Goal: Task Accomplishment & Management: Use online tool/utility

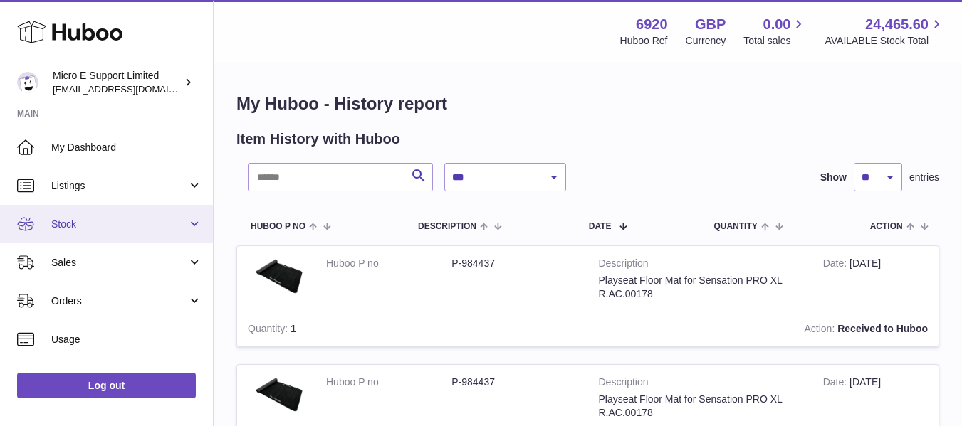
click at [134, 228] on span "Stock" at bounding box center [119, 225] width 136 height 14
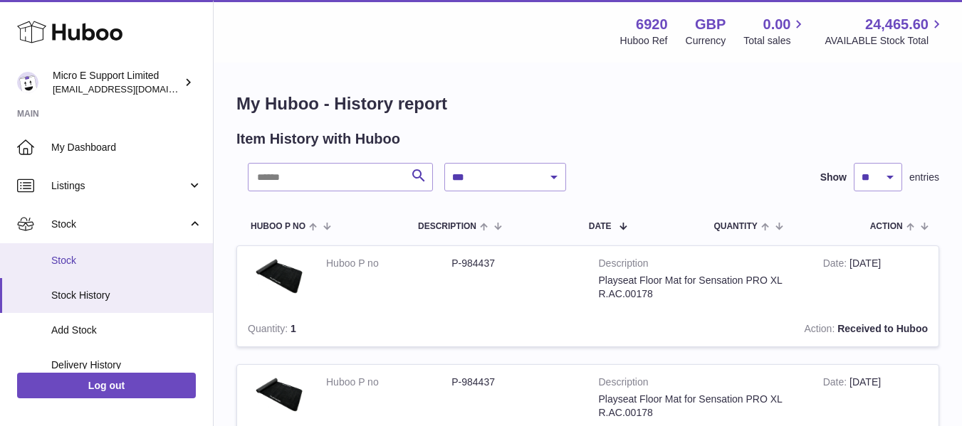
click at [100, 268] on link "Stock" at bounding box center [106, 260] width 213 height 35
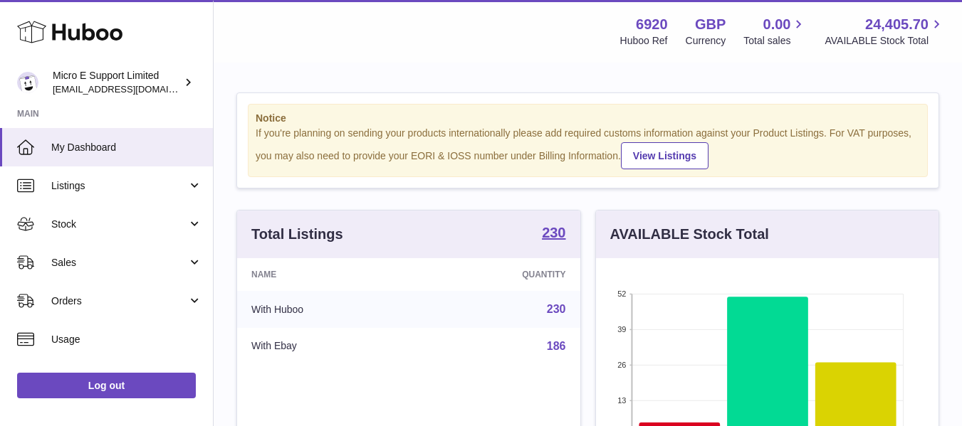
scroll to position [222, 342]
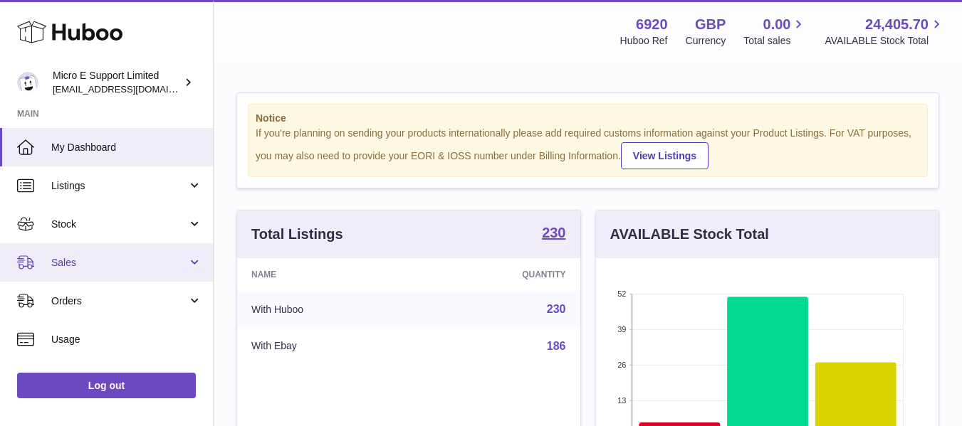
click at [161, 271] on link "Sales" at bounding box center [106, 262] width 213 height 38
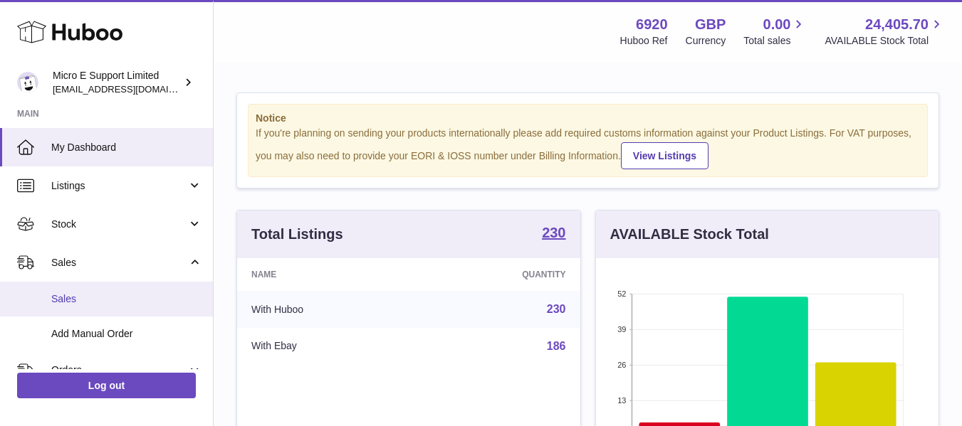
click at [117, 306] on link "Sales" at bounding box center [106, 299] width 213 height 35
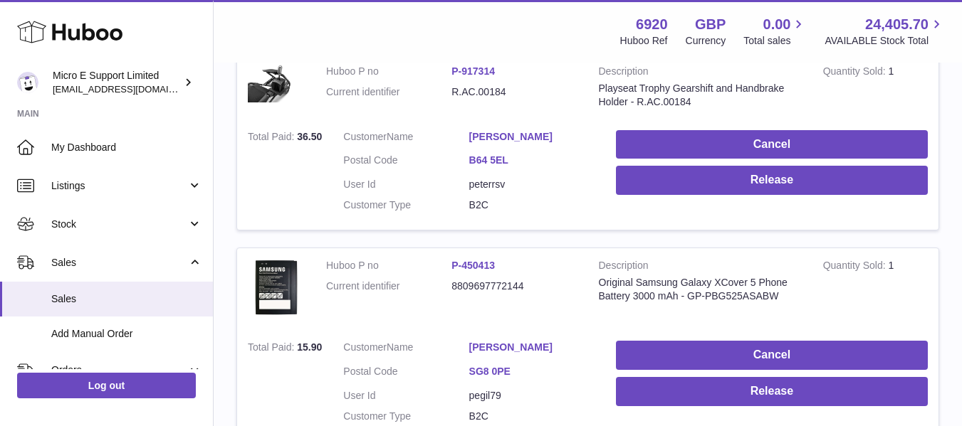
scroll to position [285, 0]
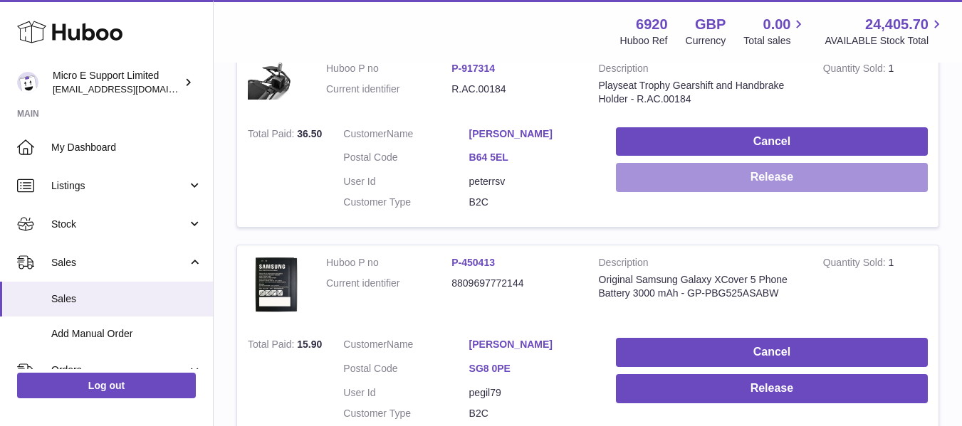
click at [727, 186] on button "Release" at bounding box center [772, 177] width 312 height 29
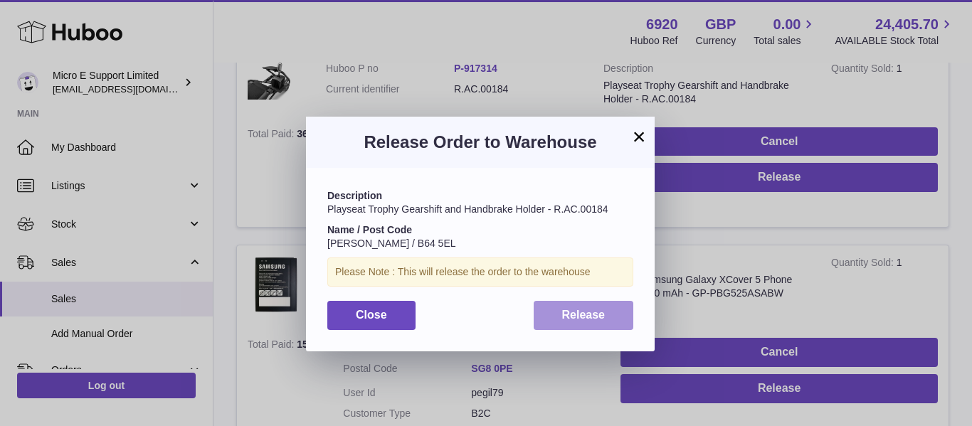
click at [603, 310] on span "Release" at bounding box center [583, 315] width 43 height 12
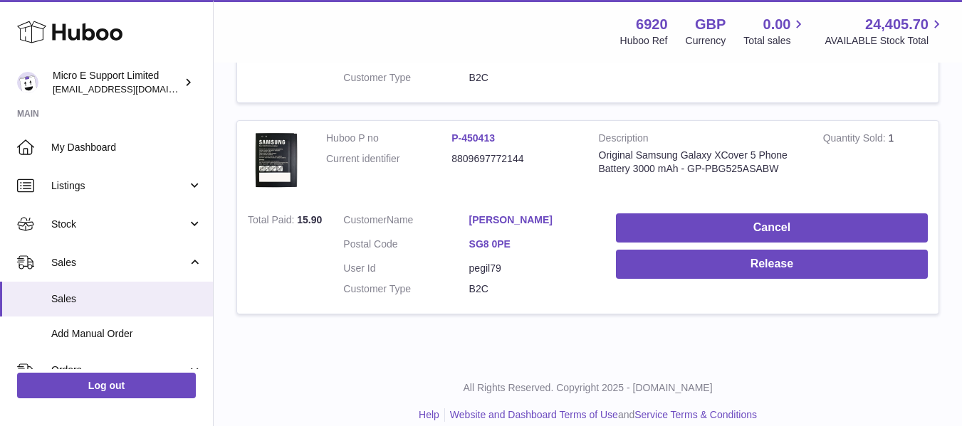
scroll to position [426, 0]
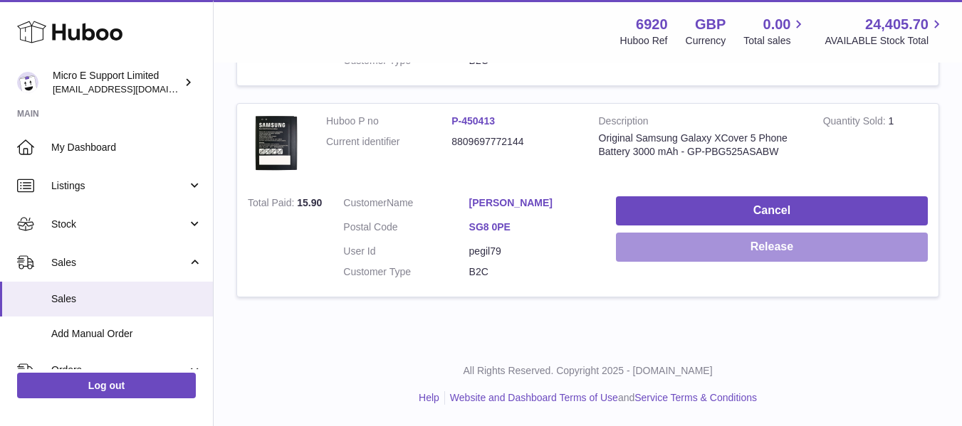
click at [740, 256] on button "Release" at bounding box center [772, 247] width 312 height 29
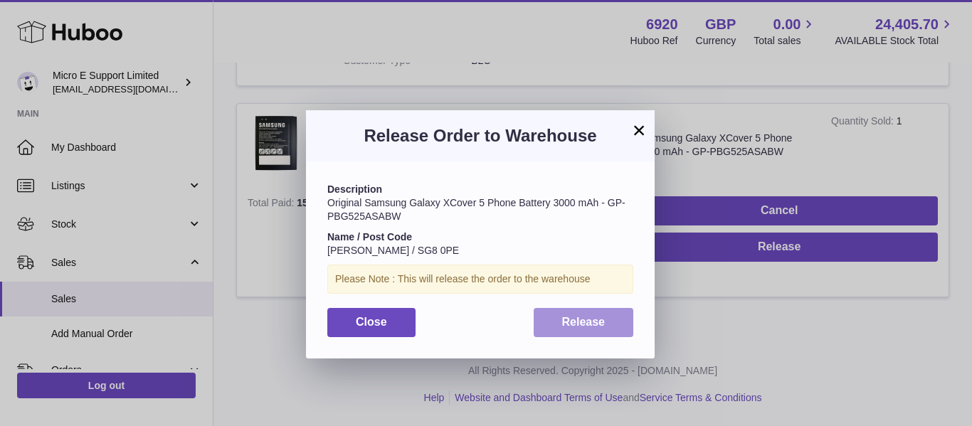
click at [604, 330] on button "Release" at bounding box center [584, 322] width 100 height 29
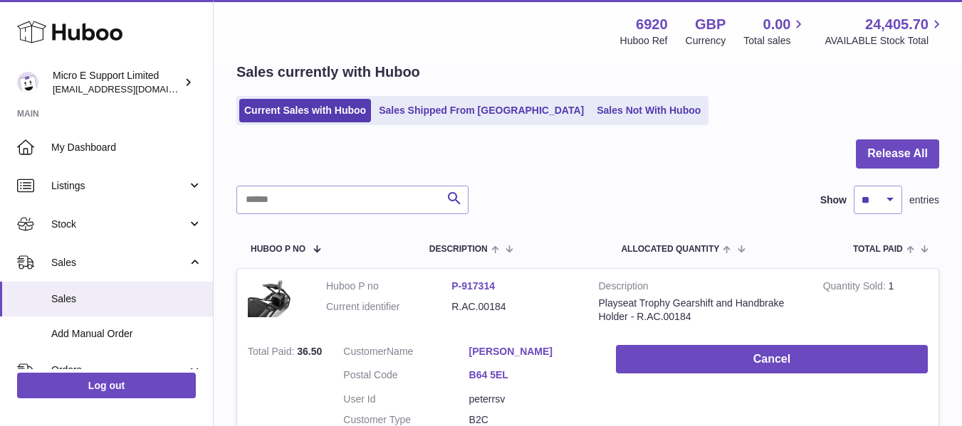
scroll to position [0, 0]
